Goal: Information Seeking & Learning: Learn about a topic

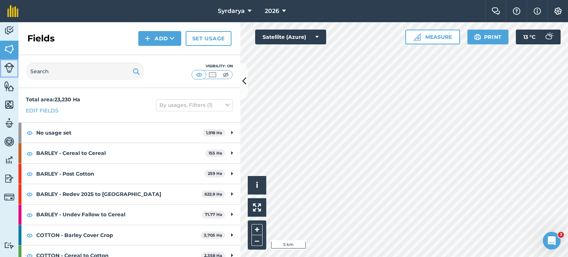
click at [10, 67] on img at bounding box center [9, 68] width 10 height 10
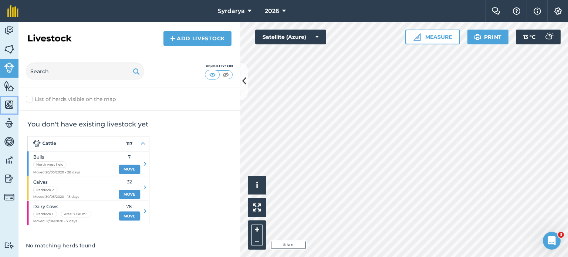
click at [10, 106] on img at bounding box center [9, 104] width 10 height 11
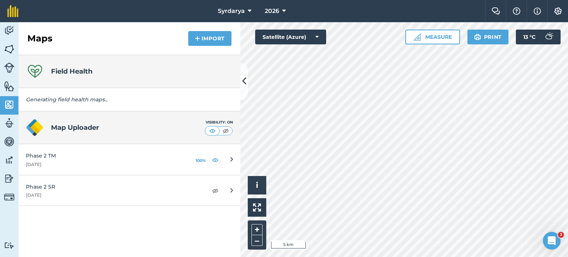
click at [111, 66] on div "Field Health" at bounding box center [130, 71] width 222 height 33
click at [78, 70] on h4 "Field Health" at bounding box center [71, 71] width 41 height 10
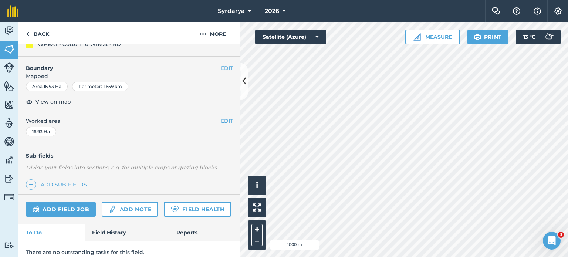
scroll to position [111, 0]
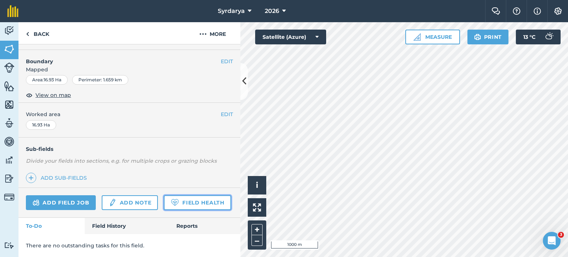
click at [164, 202] on link "Field Health" at bounding box center [197, 202] width 67 height 15
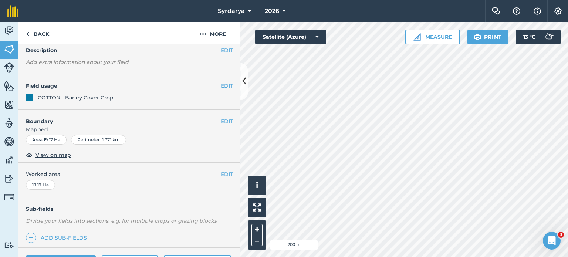
scroll to position [111, 0]
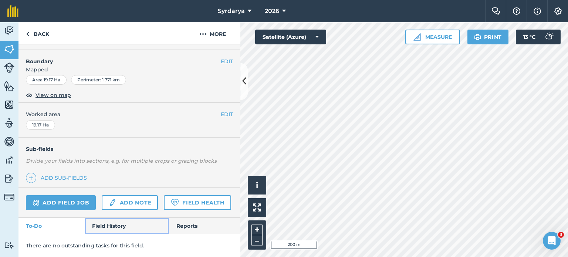
click at [110, 229] on link "Field History" at bounding box center [127, 226] width 84 height 16
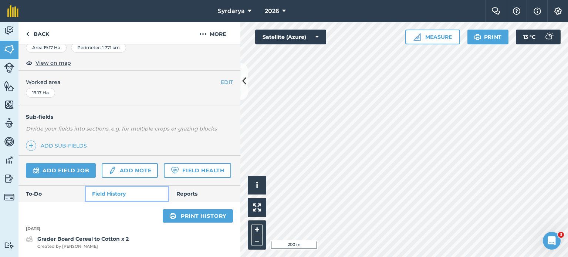
scroll to position [142, 0]
click at [195, 185] on div "Add field job Add note Field Health" at bounding box center [130, 171] width 222 height 30
click at [195, 201] on link "Reports" at bounding box center [204, 194] width 71 height 16
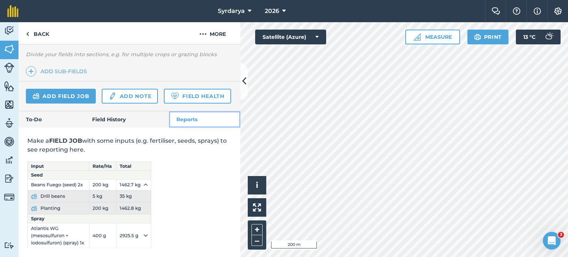
scroll to position [217, 0]
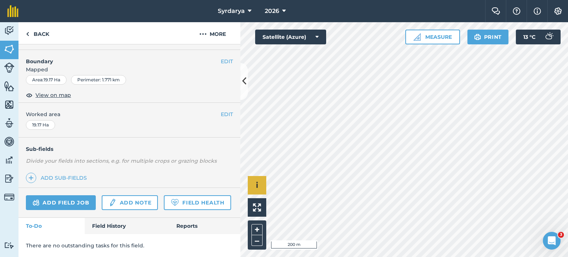
scroll to position [111, 0]
click at [539, 8] on img at bounding box center [537, 11] width 7 height 9
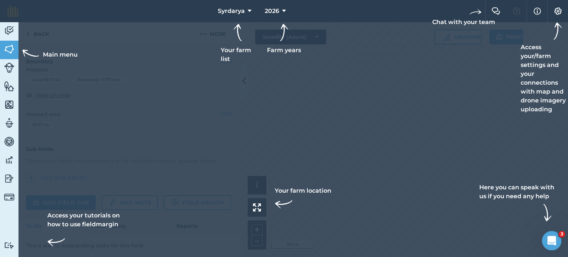
click at [558, 239] on div "Open Intercom Messenger" at bounding box center [551, 240] width 24 height 24
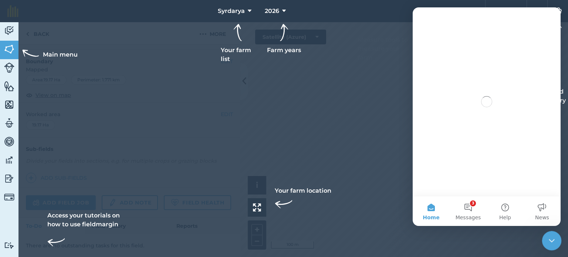
scroll to position [0, 0]
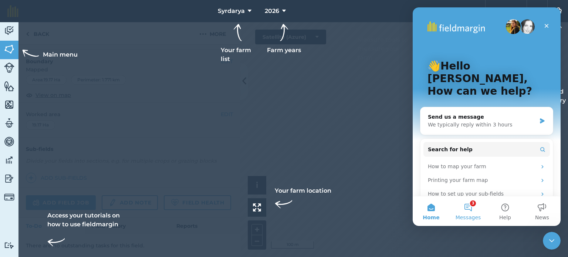
click at [472, 213] on button "3 Messages" at bounding box center [468, 211] width 37 height 30
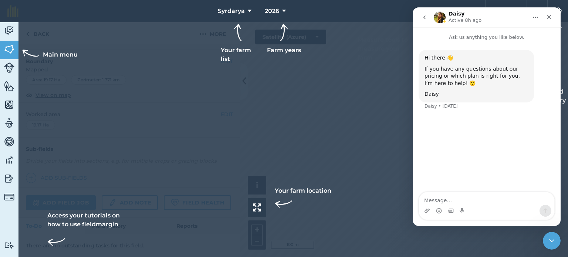
click at [330, 120] on div at bounding box center [284, 128] width 568 height 257
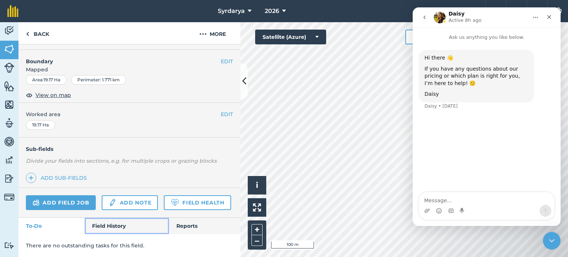
click at [107, 226] on link "Field History" at bounding box center [127, 226] width 84 height 16
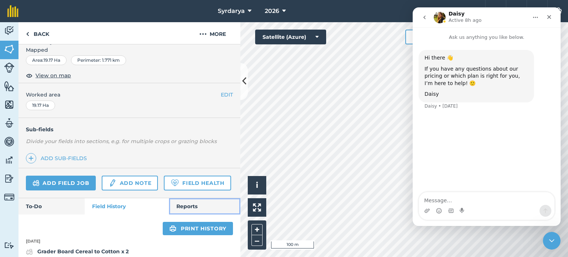
click at [184, 215] on link "Reports" at bounding box center [204, 206] width 71 height 16
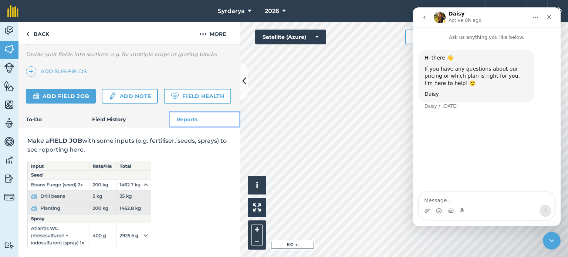
scroll to position [217, 0]
click at [7, 33] on img at bounding box center [9, 30] width 10 height 11
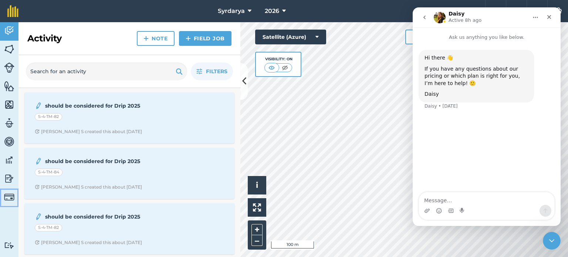
click at [8, 194] on img at bounding box center [9, 197] width 10 height 10
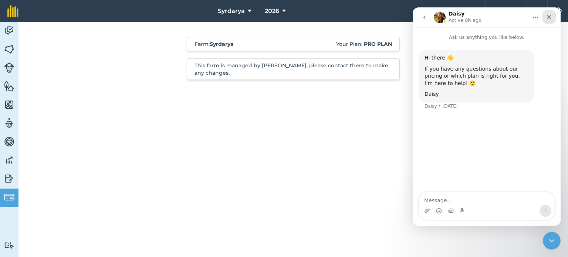
click at [551, 19] on icon "Close" at bounding box center [549, 17] width 6 height 6
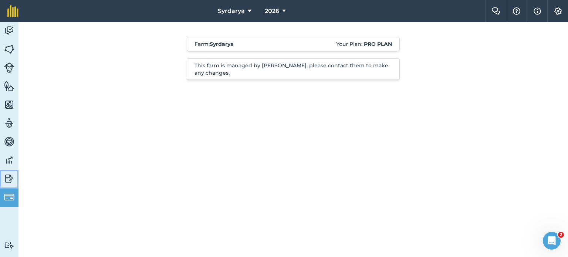
click at [5, 176] on img at bounding box center [9, 178] width 10 height 11
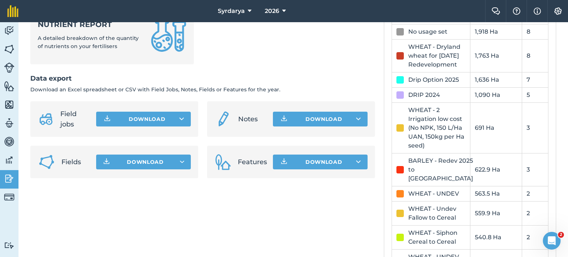
scroll to position [407, 0]
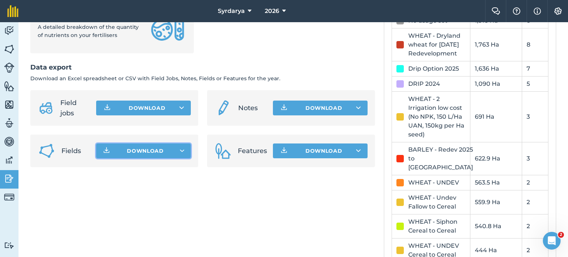
click at [176, 156] on button "Download" at bounding box center [143, 151] width 95 height 15
click at [294, 158] on button "Download" at bounding box center [320, 151] width 95 height 15
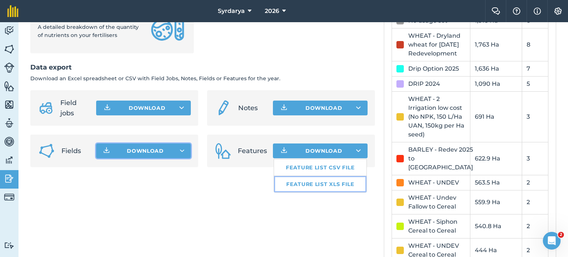
click at [335, 190] on link "Feature list XLS file" at bounding box center [320, 184] width 93 height 16
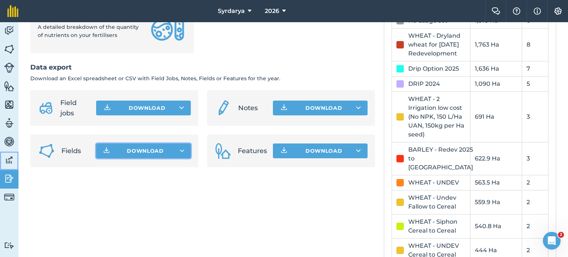
click at [4, 160] on img at bounding box center [9, 160] width 10 height 11
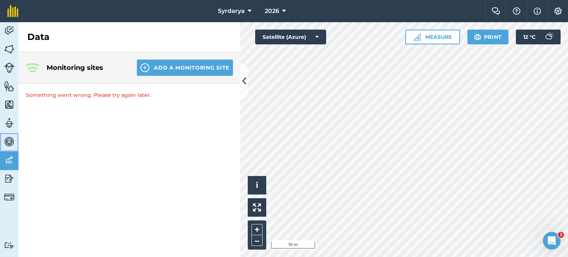
click at [14, 141] on img at bounding box center [9, 141] width 10 height 11
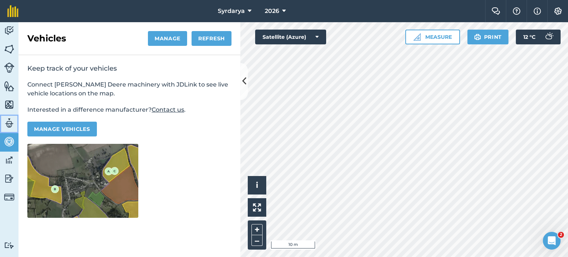
click at [15, 128] on link "Team" at bounding box center [9, 124] width 19 height 19
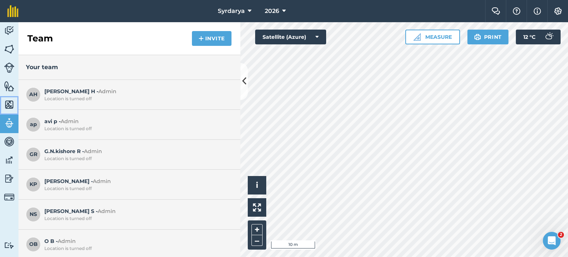
click at [6, 103] on img at bounding box center [9, 104] width 10 height 11
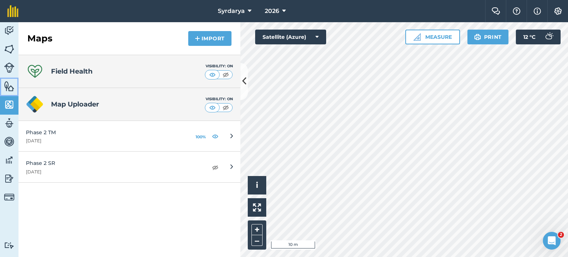
click at [7, 87] on img at bounding box center [9, 86] width 10 height 11
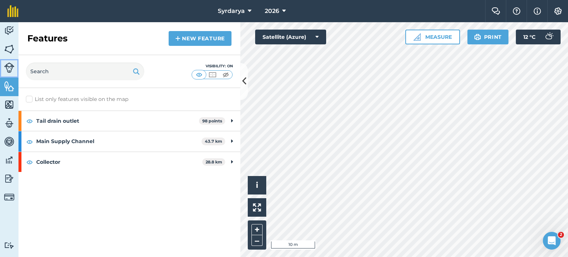
click at [9, 74] on link "Livestock" at bounding box center [9, 68] width 19 height 19
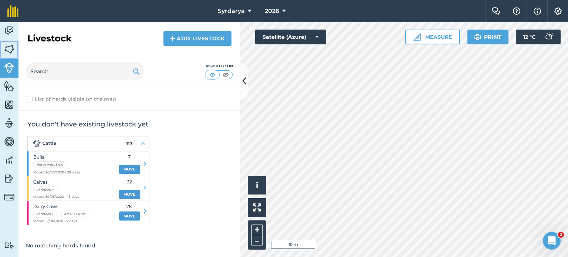
click at [9, 51] on img at bounding box center [9, 49] width 10 height 11
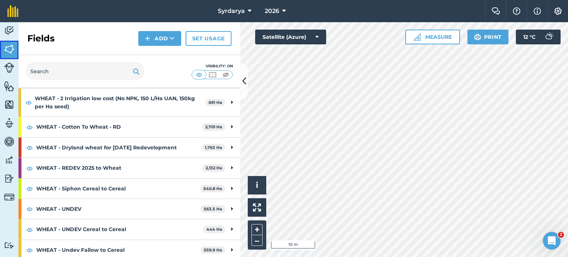
scroll to position [241, 0]
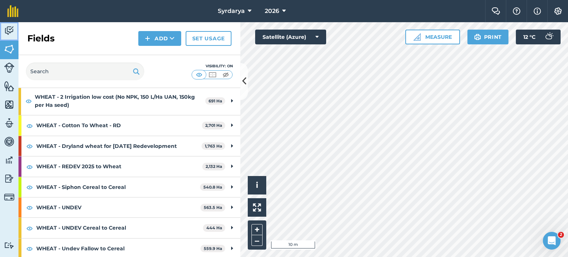
click at [7, 32] on img at bounding box center [9, 30] width 10 height 11
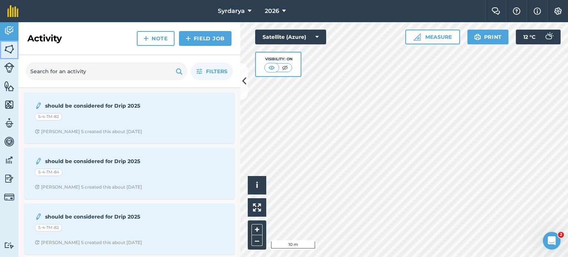
click at [6, 54] on link "Fields" at bounding box center [9, 50] width 19 height 19
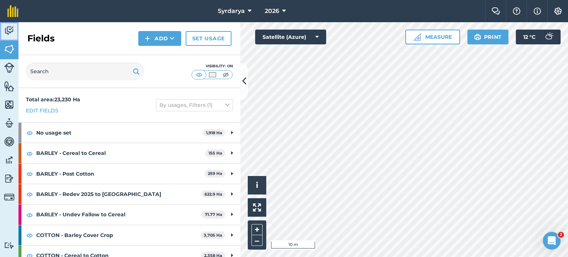
click at [9, 31] on img at bounding box center [9, 30] width 10 height 11
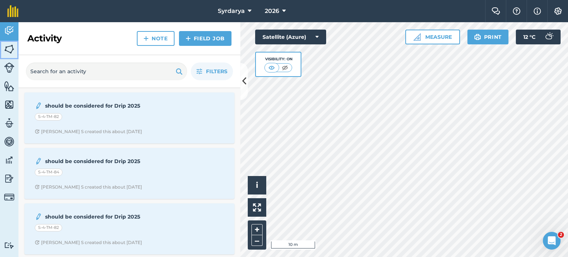
click at [4, 51] on img at bounding box center [9, 49] width 10 height 11
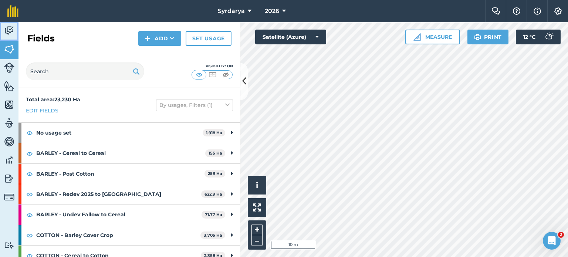
click at [10, 34] on img at bounding box center [9, 30] width 10 height 11
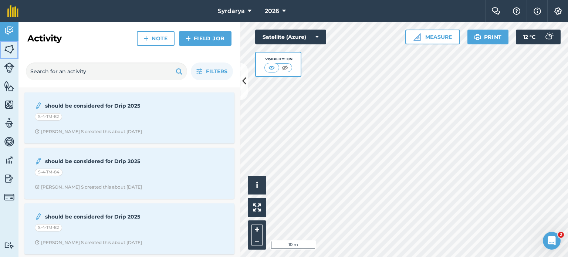
click at [12, 47] on img at bounding box center [9, 49] width 10 height 11
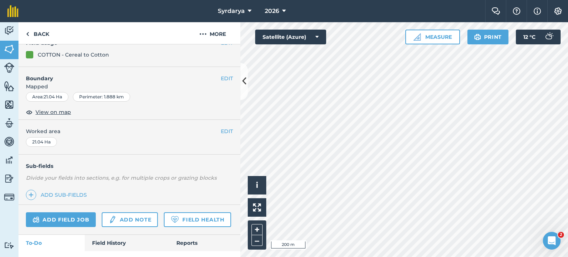
scroll to position [111, 0]
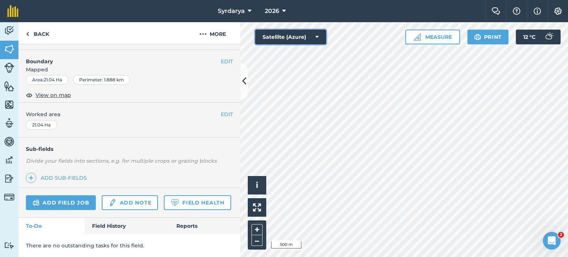
click at [315, 37] on button "Satellite (Azure)" at bounding box center [290, 37] width 71 height 15
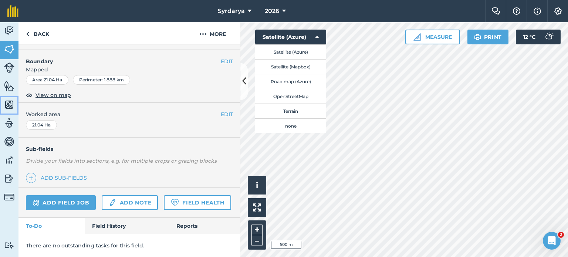
click at [9, 105] on img at bounding box center [9, 104] width 10 height 11
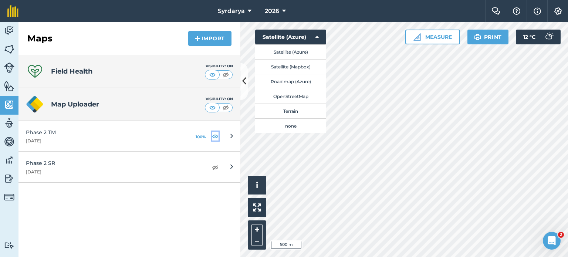
click at [216, 136] on img at bounding box center [215, 136] width 7 height 9
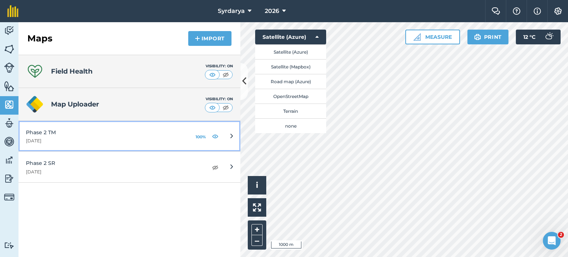
click at [233, 137] on link "Phase 2 TM [DATE] 100%" at bounding box center [130, 136] width 222 height 31
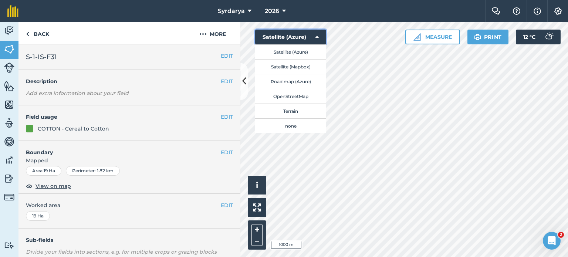
click at [317, 36] on icon at bounding box center [317, 36] width 3 height 7
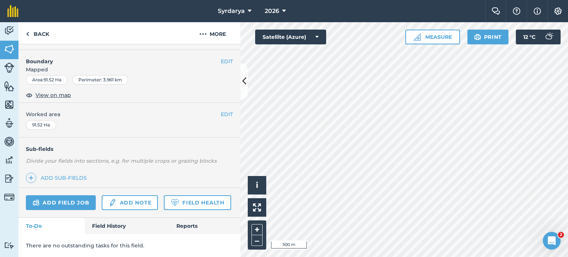
scroll to position [111, 0]
click at [15, 87] on link "Features" at bounding box center [9, 87] width 19 height 19
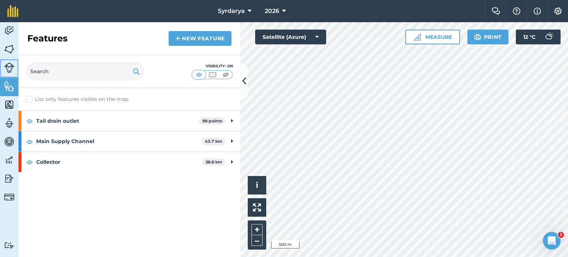
click at [6, 70] on img at bounding box center [9, 68] width 10 height 10
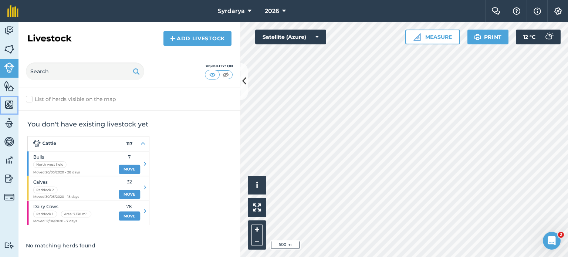
click at [10, 102] on img at bounding box center [9, 104] width 10 height 11
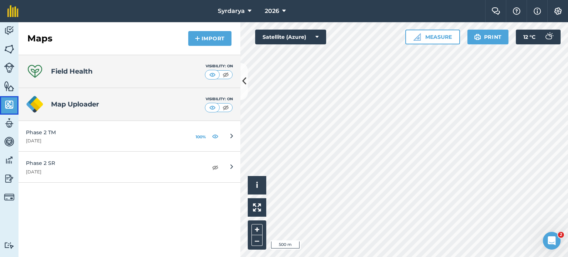
click at [8, 104] on img at bounding box center [9, 104] width 10 height 11
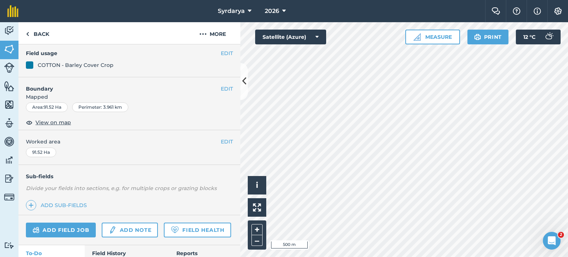
scroll to position [74, 0]
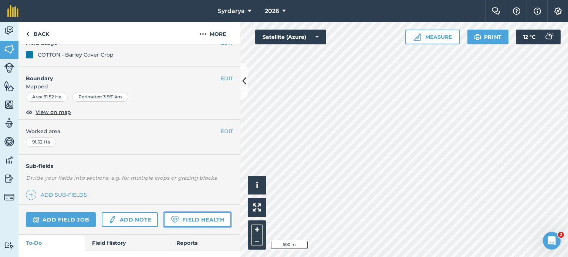
click at [164, 227] on link "Field Health" at bounding box center [197, 219] width 67 height 15
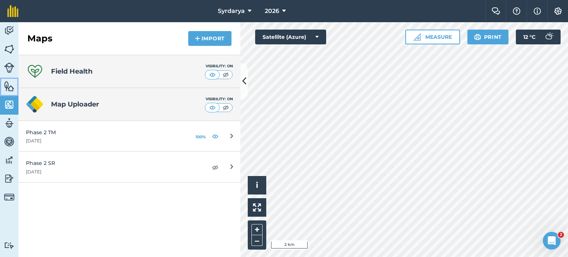
click at [10, 90] on img at bounding box center [9, 86] width 10 height 11
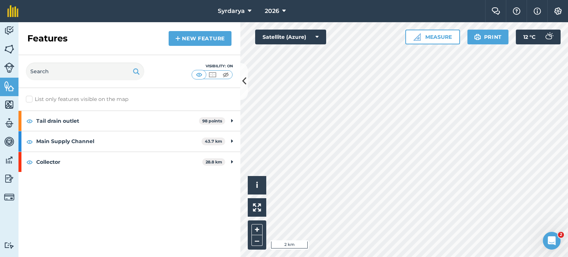
click at [35, 98] on label "List only features visible on the map" at bounding box center [77, 99] width 102 height 8
click at [31, 98] on input "List only features visible on the map" at bounding box center [28, 97] width 5 height 5
click at [35, 98] on label "List only features visible on the map" at bounding box center [77, 99] width 102 height 8
click at [31, 98] on input "List only features visible on the map" at bounding box center [28, 97] width 5 height 5
checkbox input "false"
